Goal: Communication & Community: Answer question/provide support

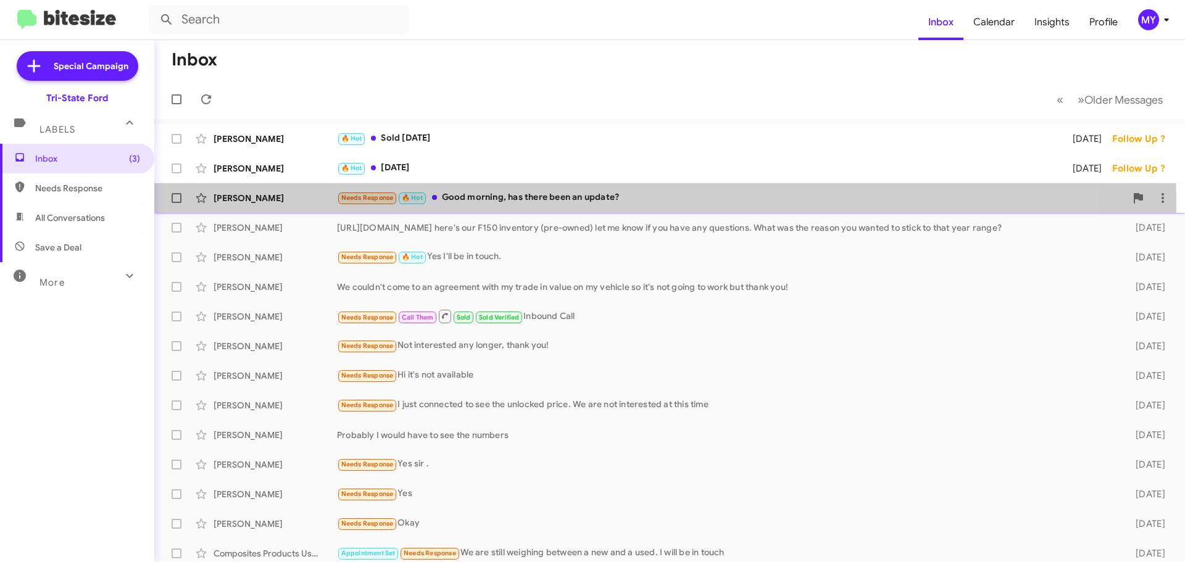
click at [588, 204] on div "Needs Response 🔥 Hot Good morning, has there been an update?" at bounding box center [731, 198] width 789 height 14
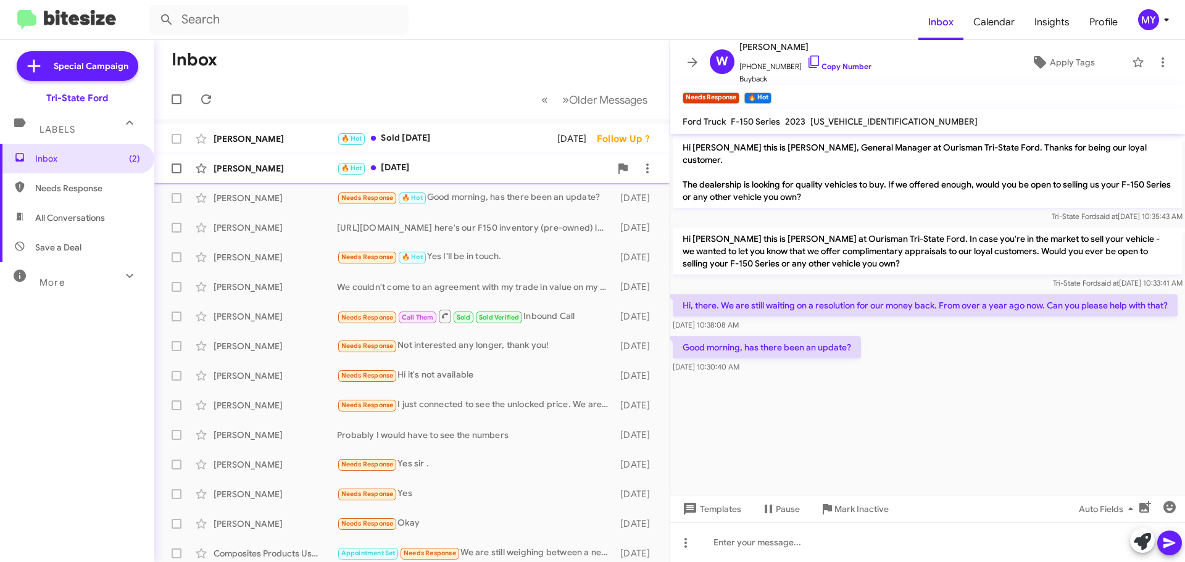
click at [430, 168] on div "🔥 Hot [DATE]" at bounding box center [473, 168] width 273 height 14
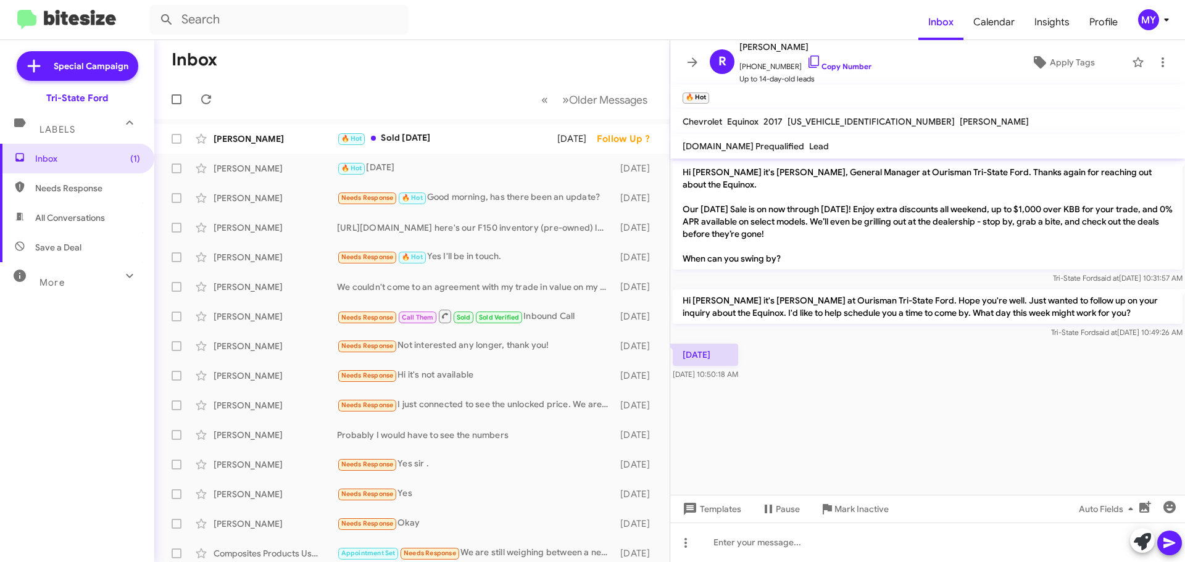
click at [795, 406] on cdk-virtual-scroll-viewport "Hi [PERSON_NAME] it's [PERSON_NAME], General Manager at Ourisman Tri-State Ford…" at bounding box center [927, 327] width 515 height 336
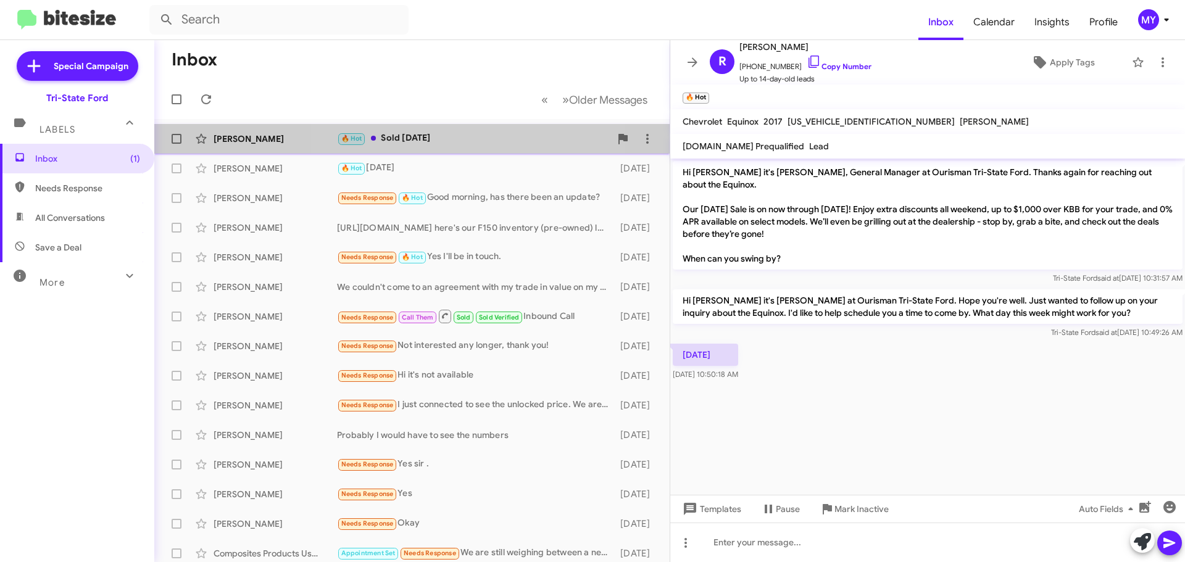
click at [471, 142] on div "🔥 Hot Sold [DATE]" at bounding box center [473, 138] width 273 height 14
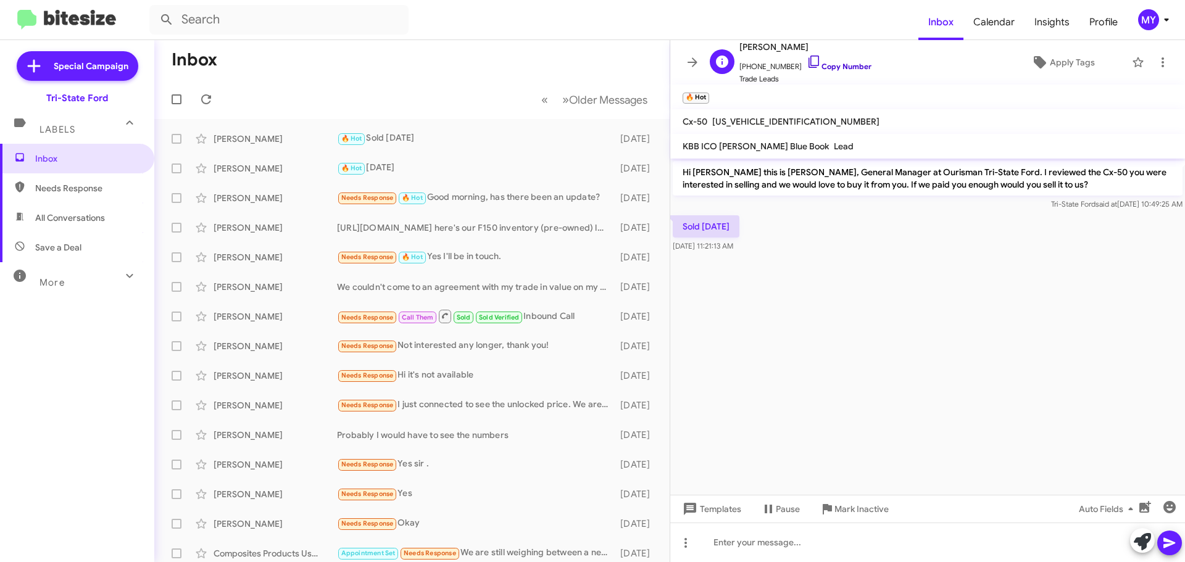
click at [807, 62] on icon at bounding box center [814, 61] width 15 height 15
